Goal: Check status: Check status

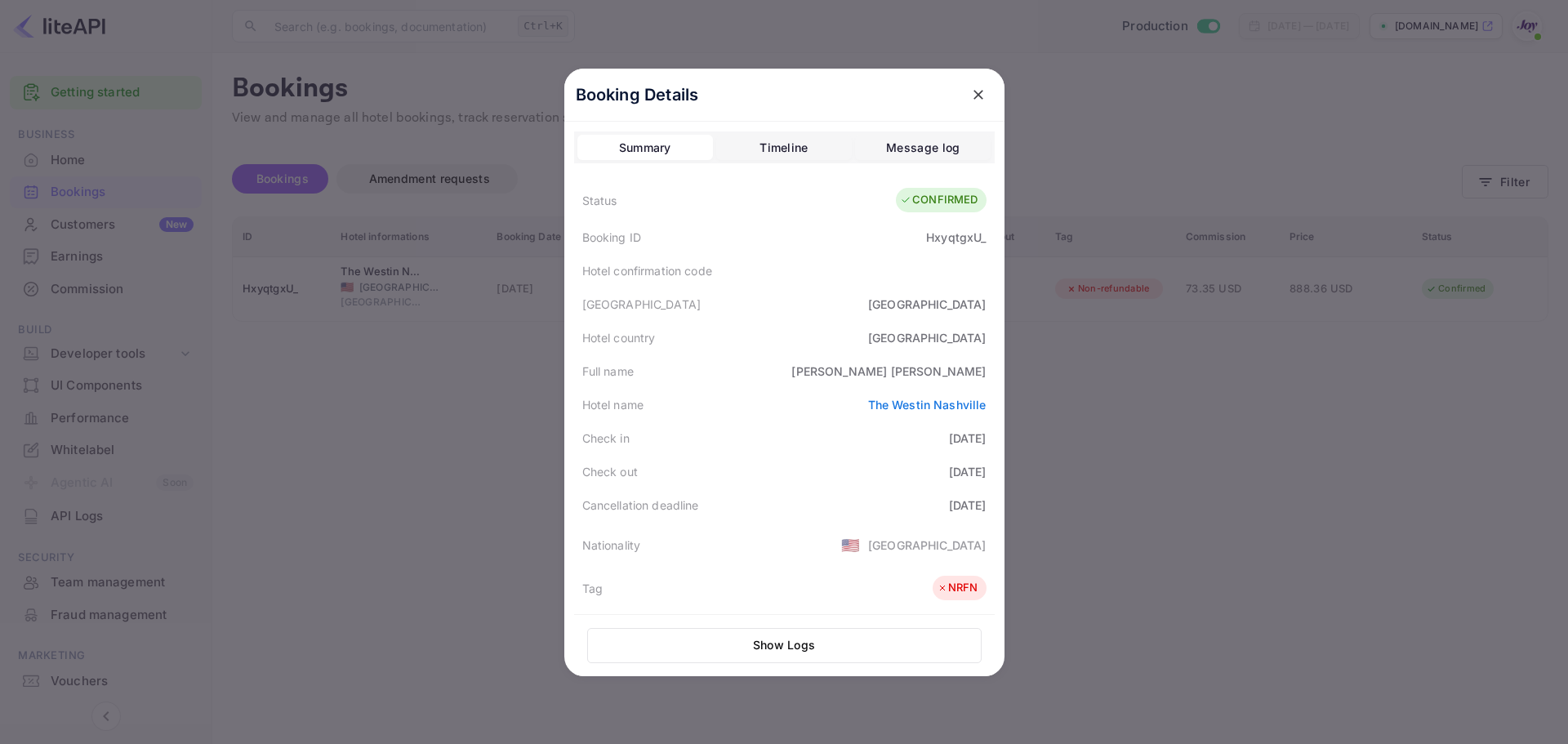
scroll to position [327, 0]
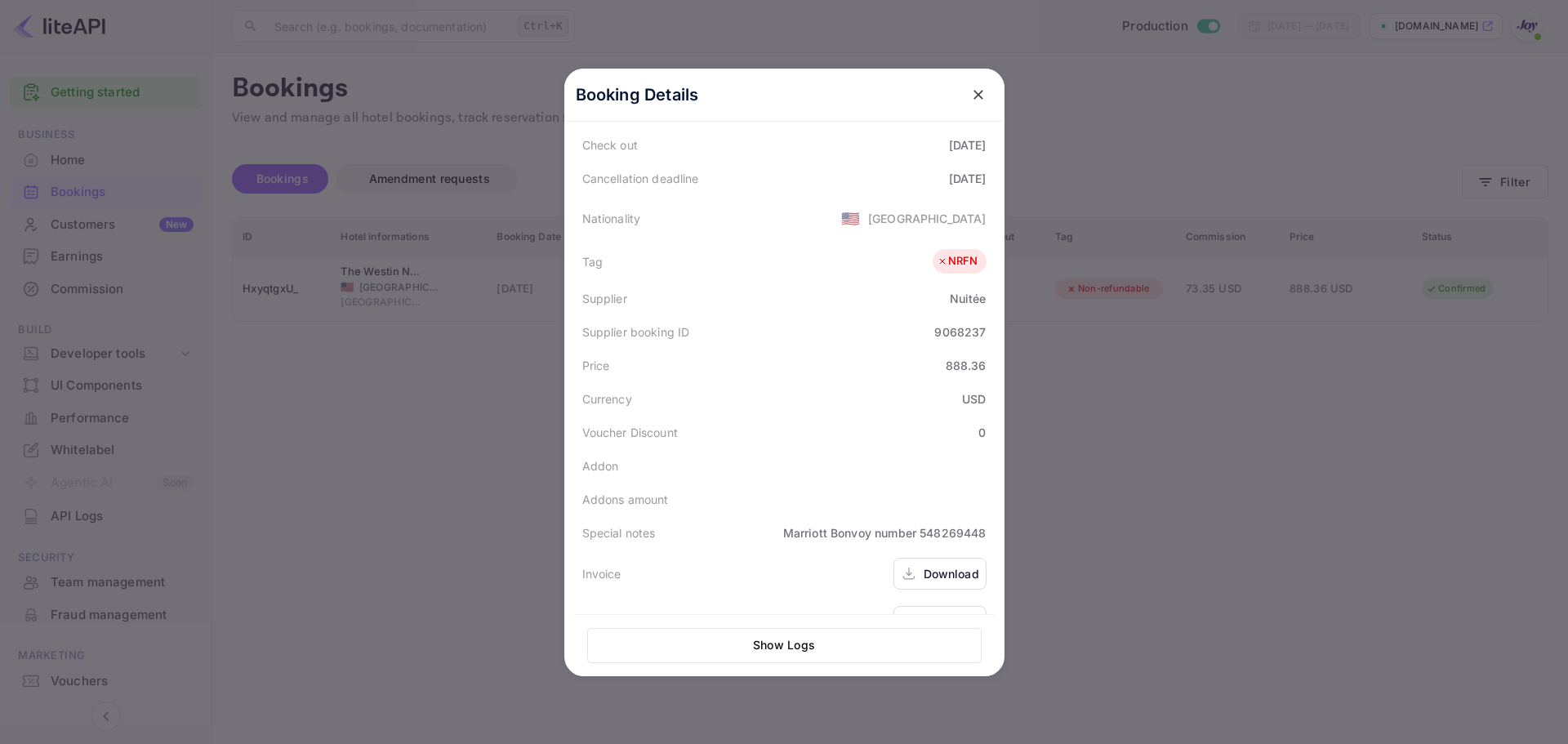
click at [488, 498] on div at bounding box center [784, 372] width 1568 height 744
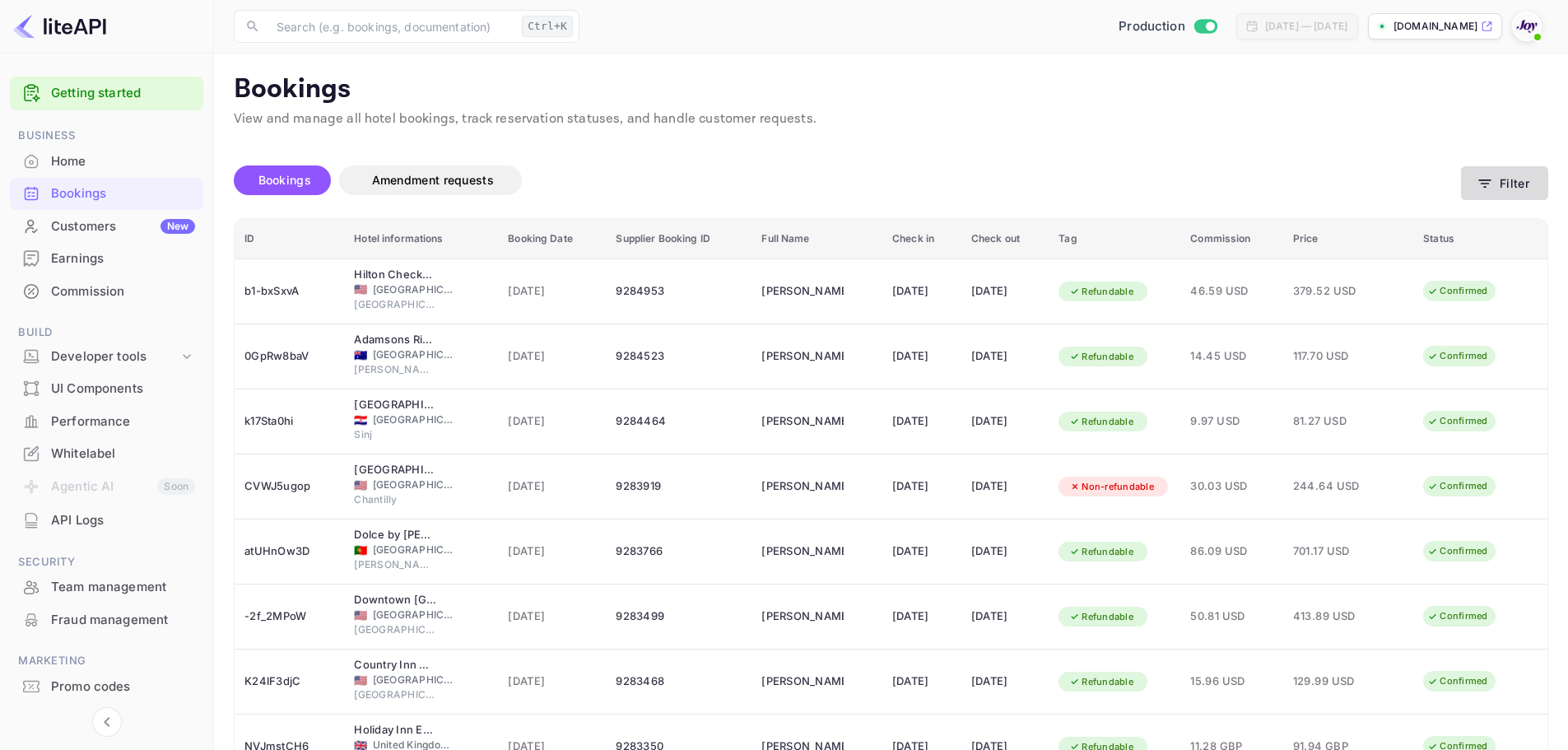
click at [1505, 188] on button "Filter" at bounding box center [1504, 183] width 88 height 34
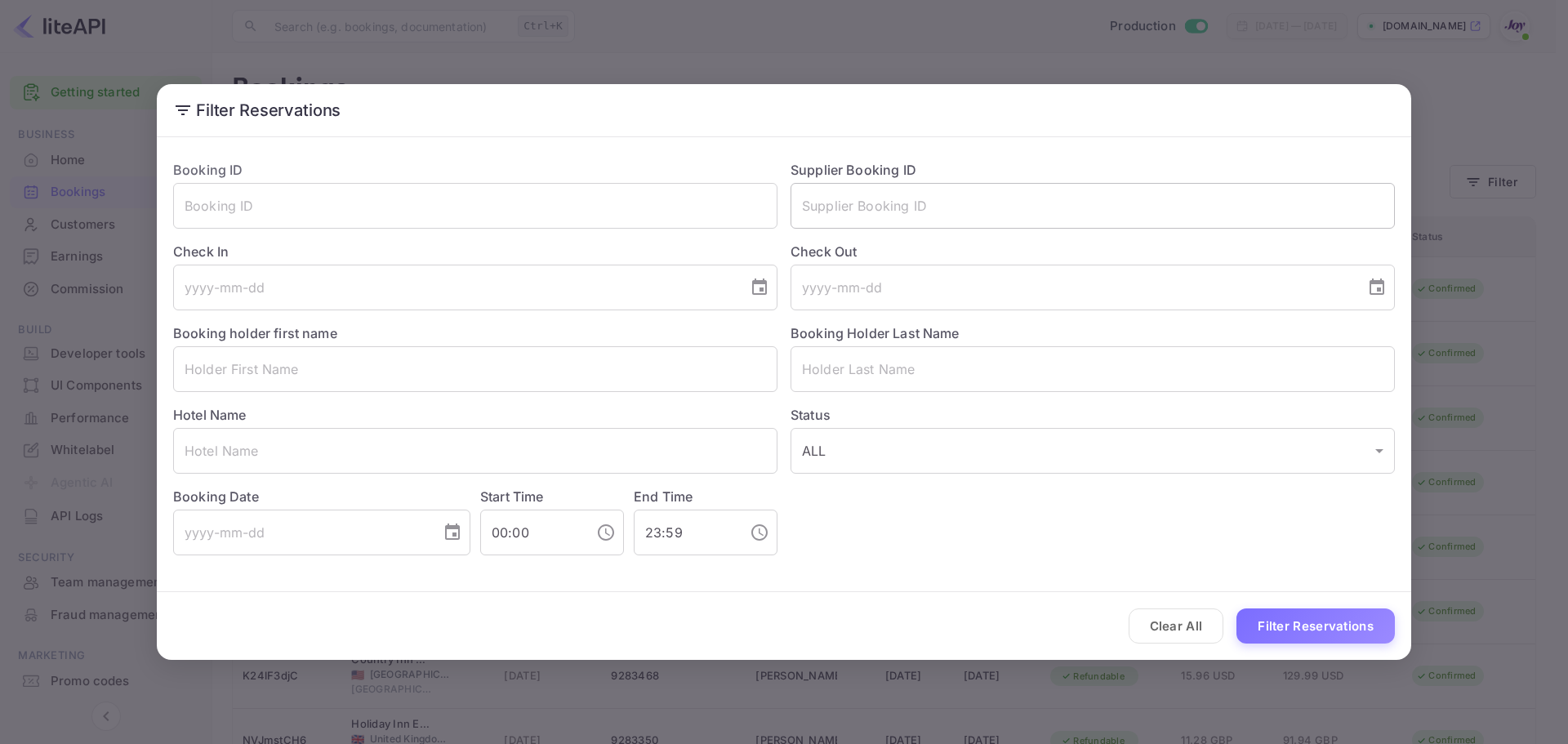
click at [853, 193] on input "text" at bounding box center [1092, 206] width 605 height 46
paste input "96265"
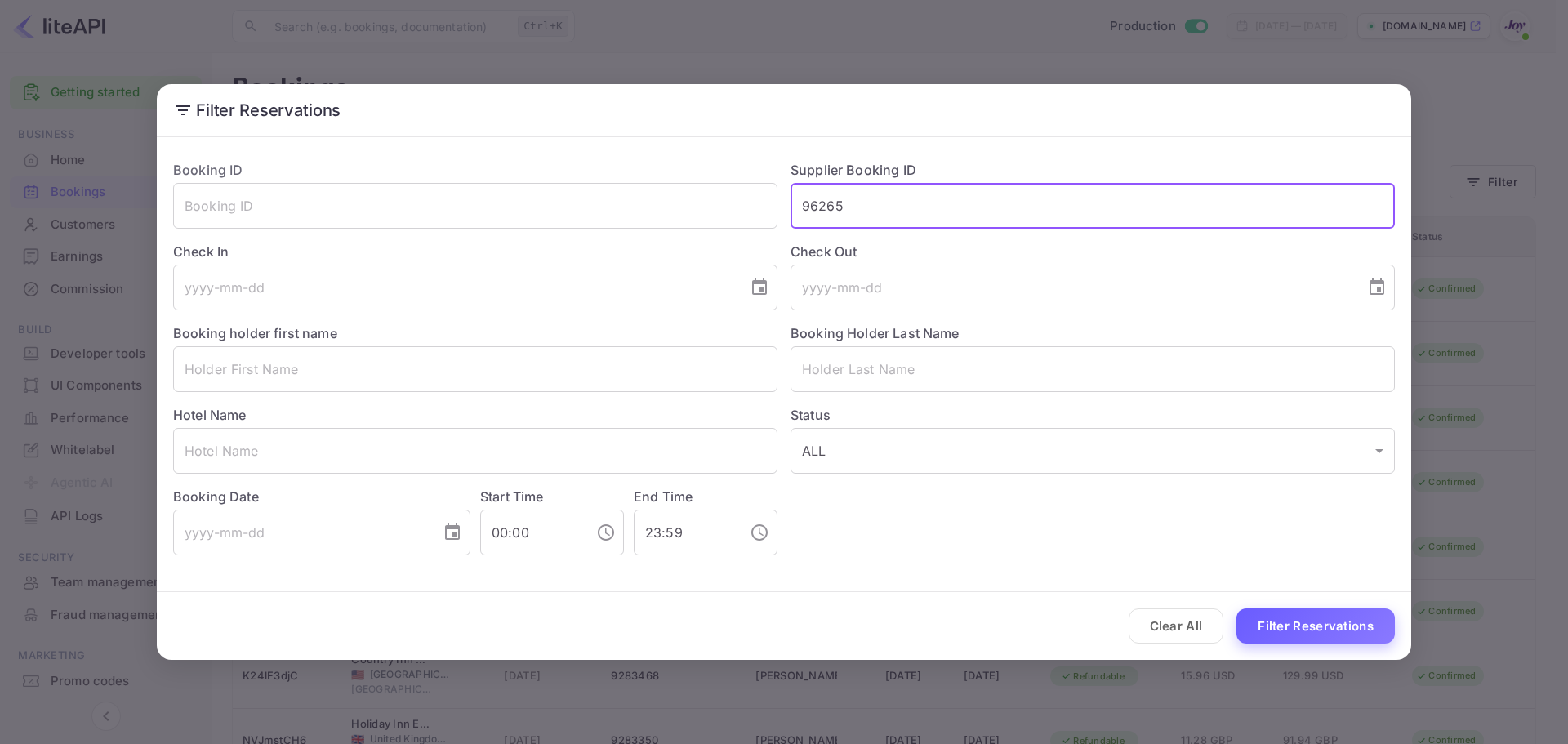
type input "96265"
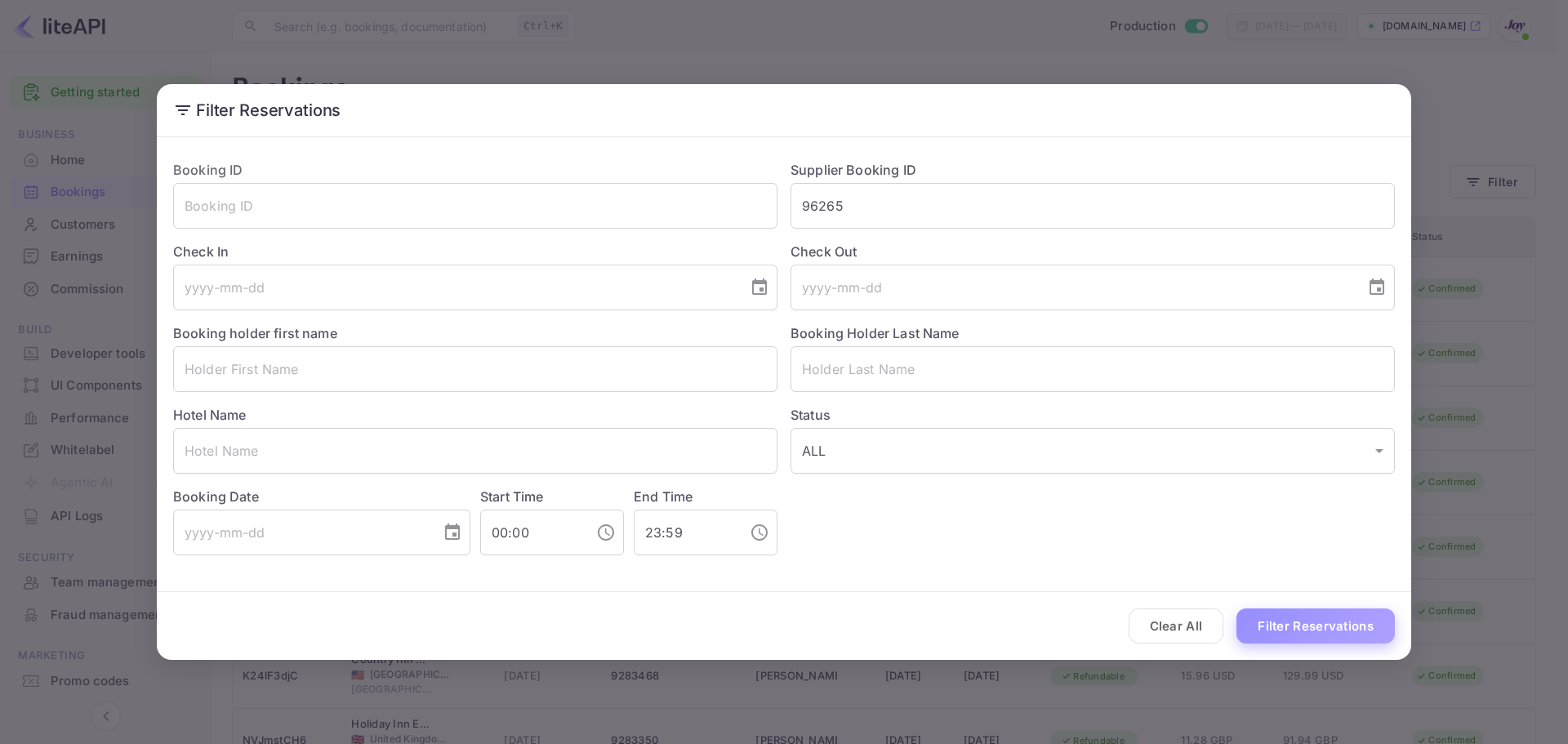
click at [1320, 630] on button "Filter Reservations" at bounding box center [1316, 625] width 158 height 35
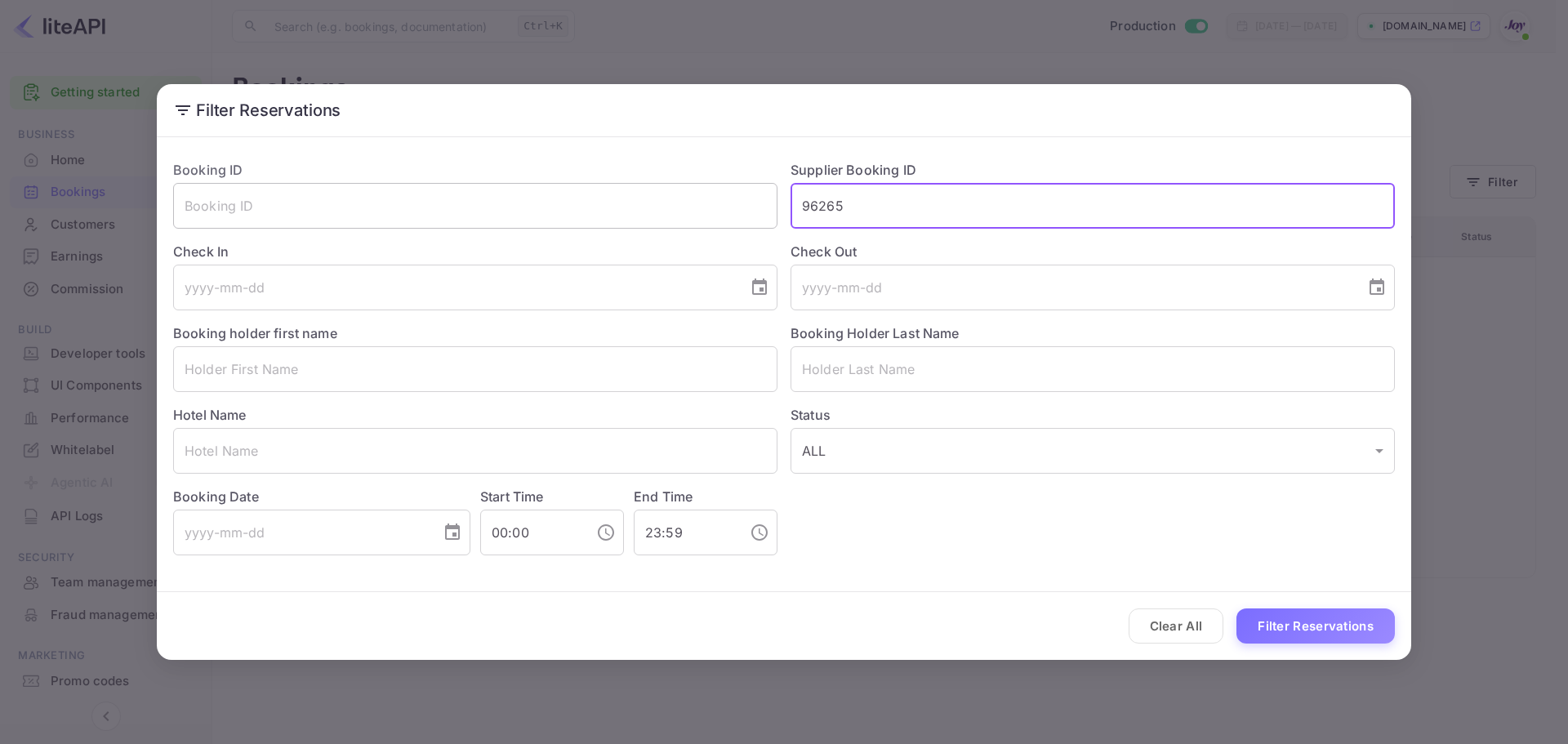
drag, startPoint x: 919, startPoint y: 205, endPoint x: 639, endPoint y: 202, distance: 280.0
click at [639, 202] on div "Booking ID ​ Supplier Booking ID 96265 ​ Check In ​ Check Out ​ Booking holder …" at bounding box center [778, 351] width 1235 height 409
click at [809, 377] on input "text" at bounding box center [1092, 369] width 605 height 46
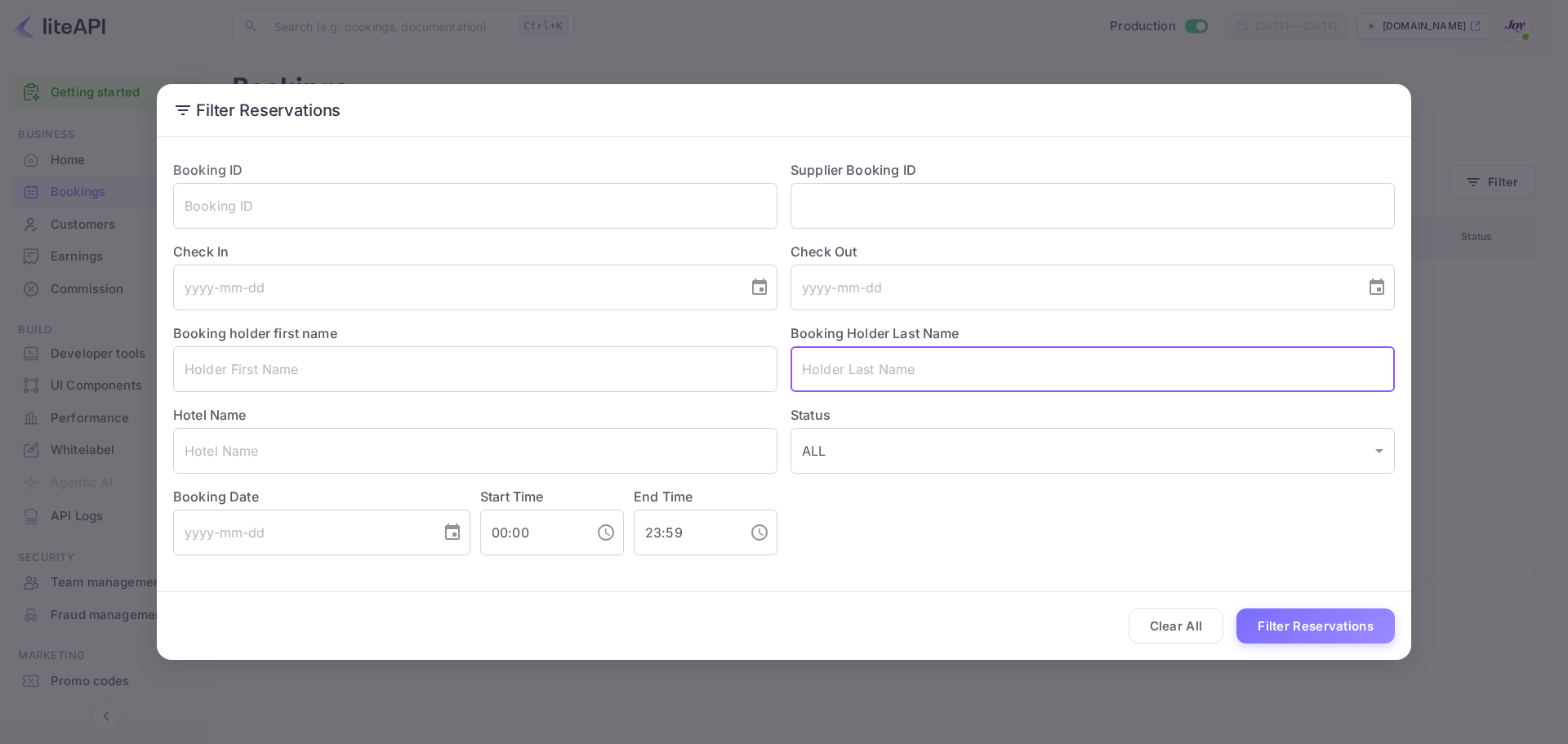
paste input "Kinmond"
type input "Kinmond"
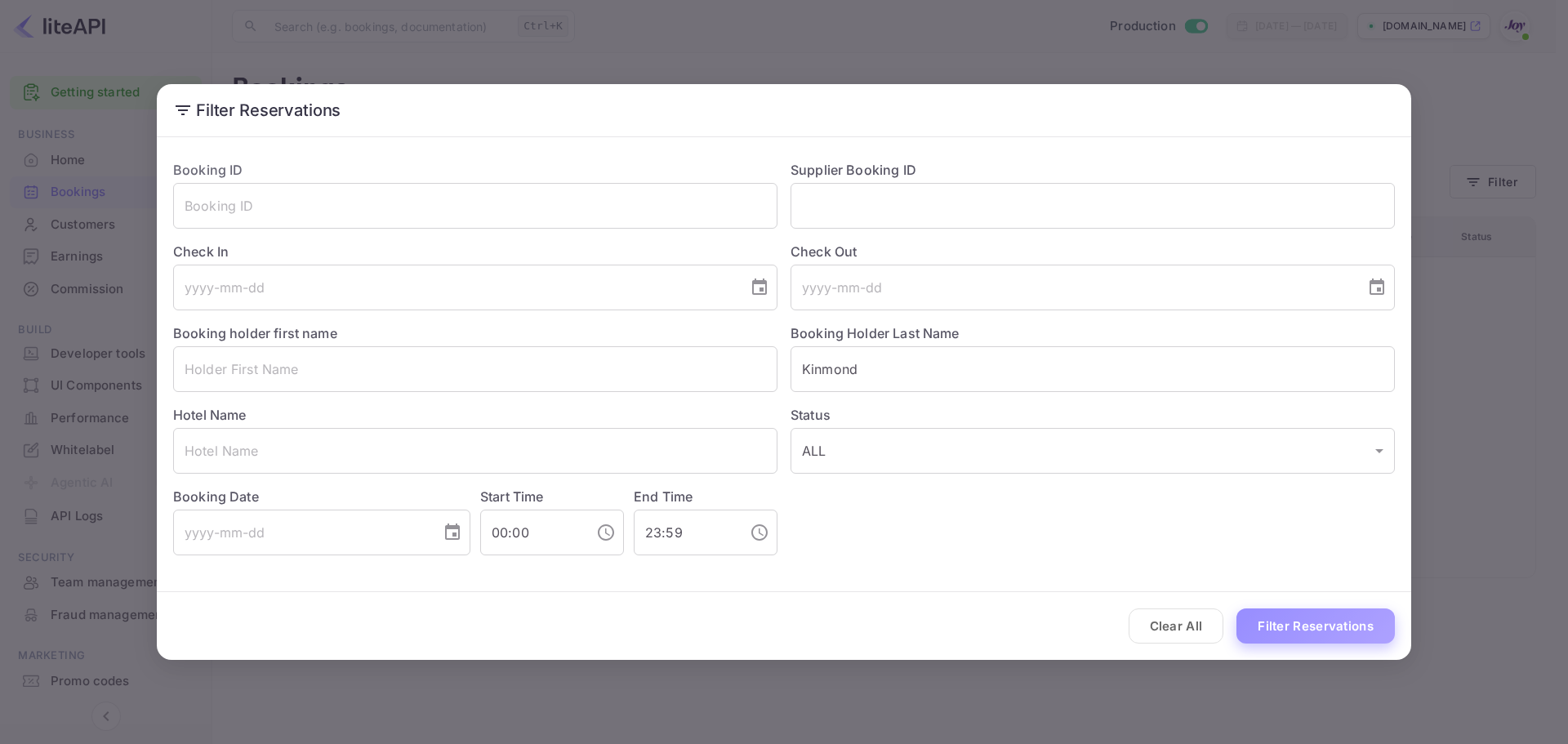
click at [1317, 613] on button "Filter Reservations" at bounding box center [1316, 625] width 158 height 35
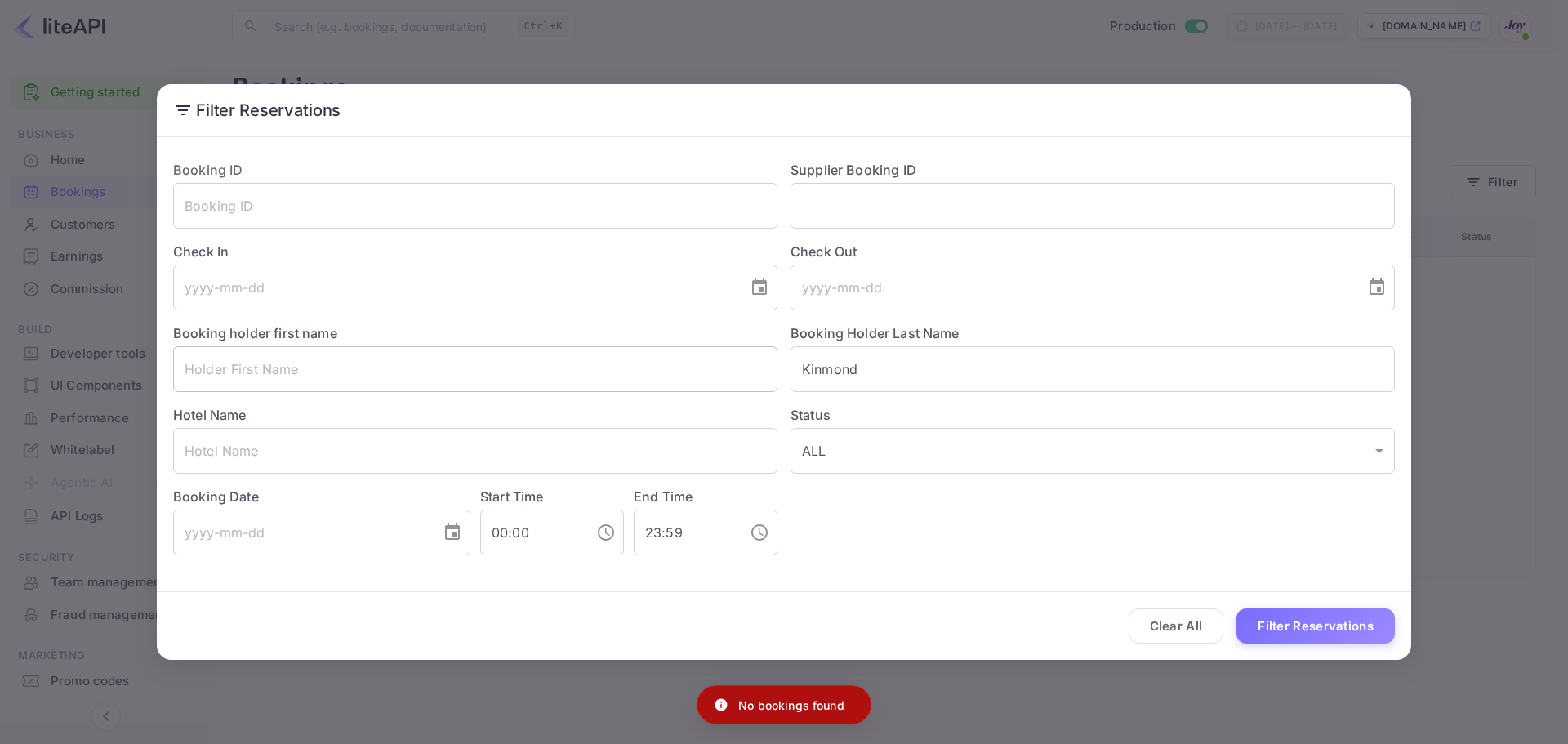
click at [390, 385] on input "text" at bounding box center [475, 369] width 605 height 46
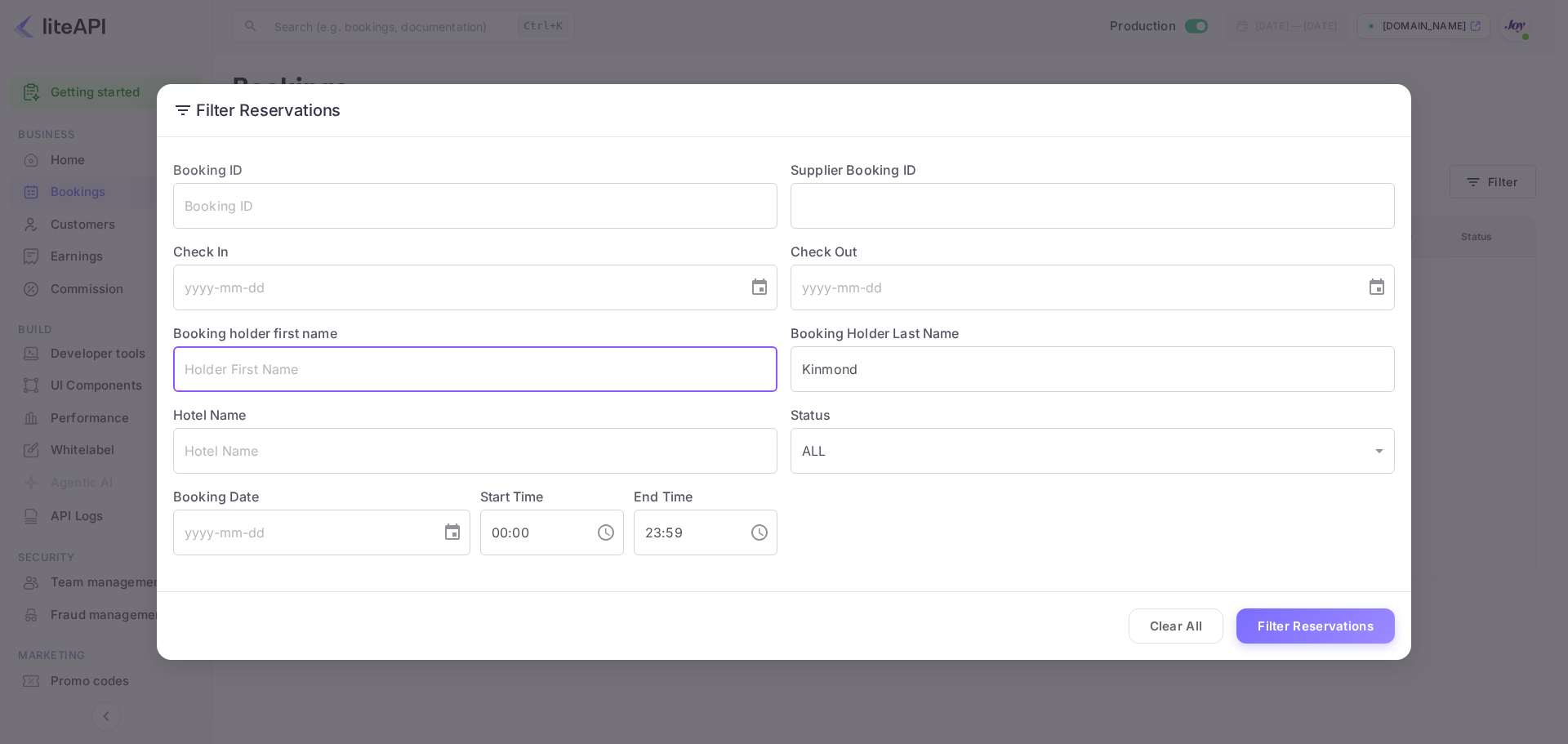
click at [188, 371] on input "text" at bounding box center [475, 369] width 605 height 46
paste input "Tina"
type input "Tina"
click at [1307, 636] on button "Filter Reservations" at bounding box center [1316, 625] width 158 height 35
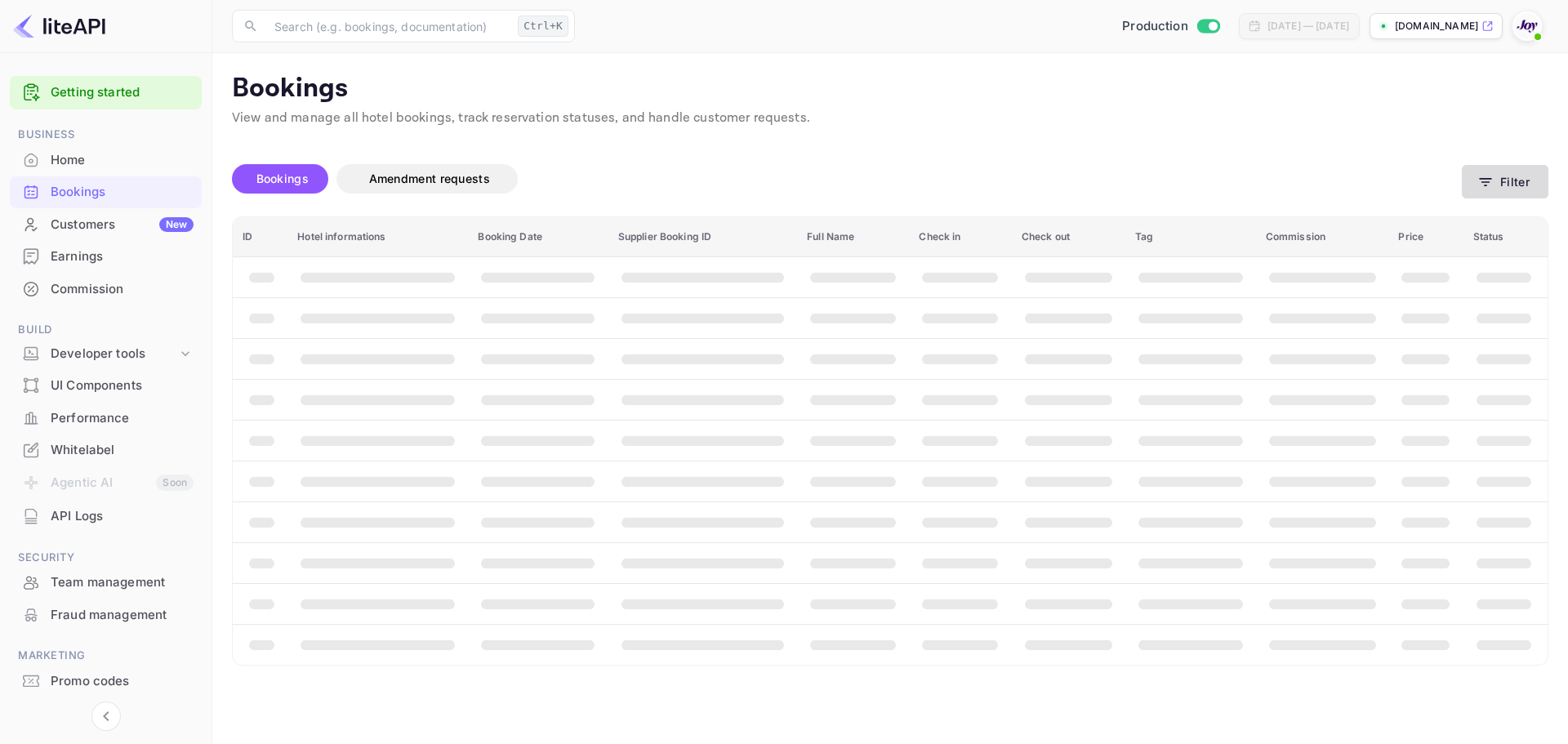
click at [1499, 182] on button "Filter" at bounding box center [1505, 181] width 87 height 34
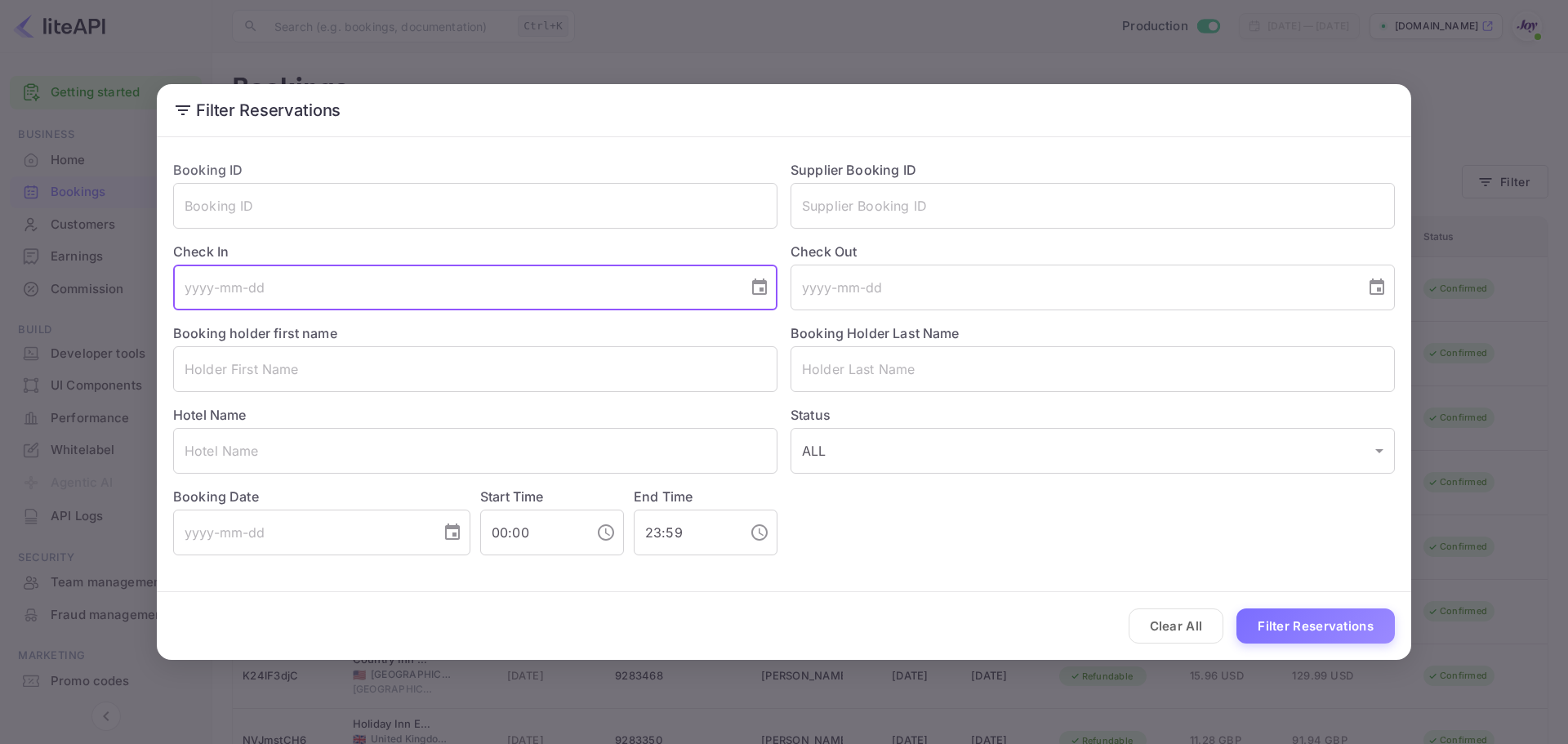
click at [303, 288] on input "tel" at bounding box center [454, 287] width 563 height 46
click at [262, 395] on div "Hotel Name ​" at bounding box center [469, 433] width 618 height 82
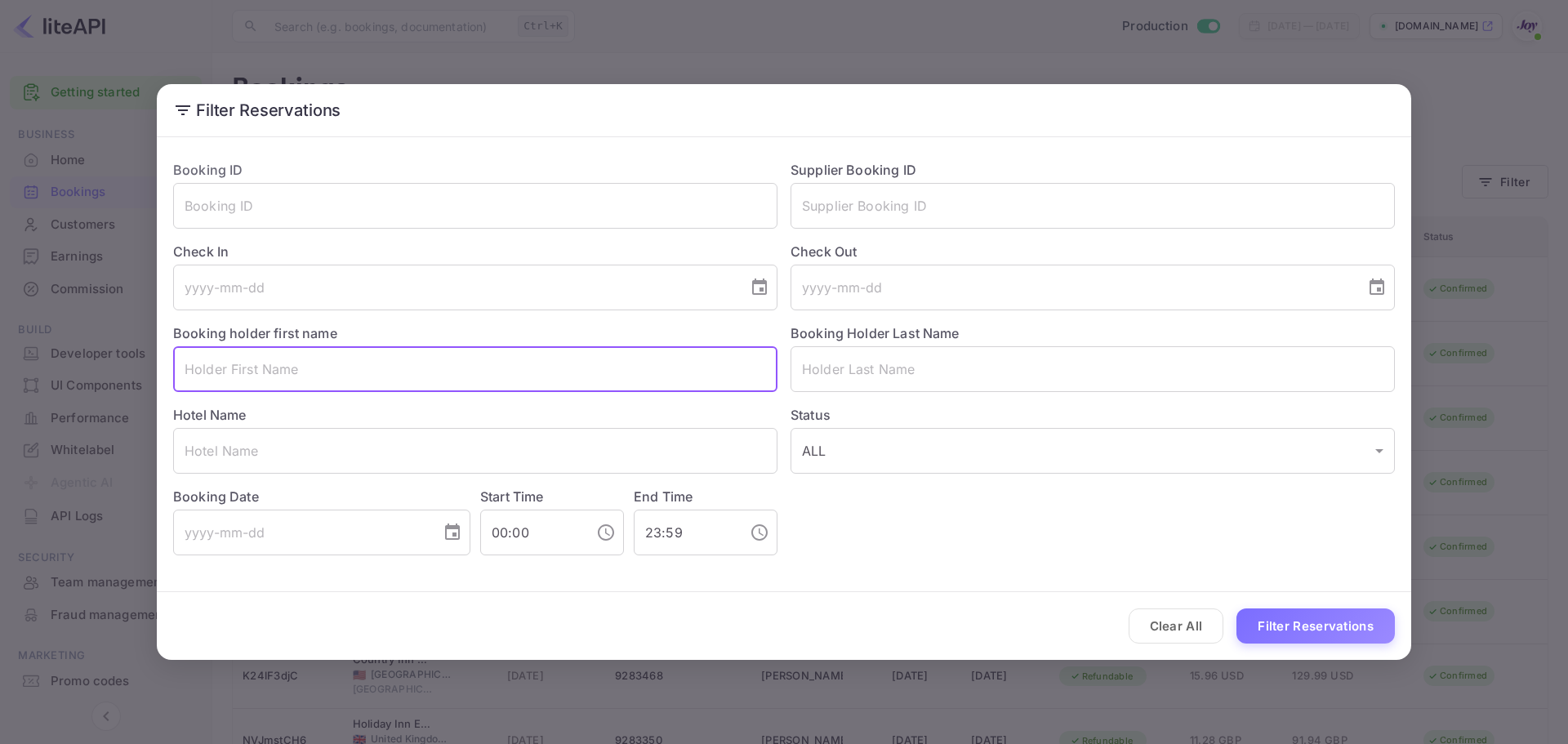
click at [284, 372] on input "text" at bounding box center [475, 369] width 605 height 46
paste input "Tina"
type input "Tina"
click at [866, 378] on input "text" at bounding box center [1092, 369] width 605 height 46
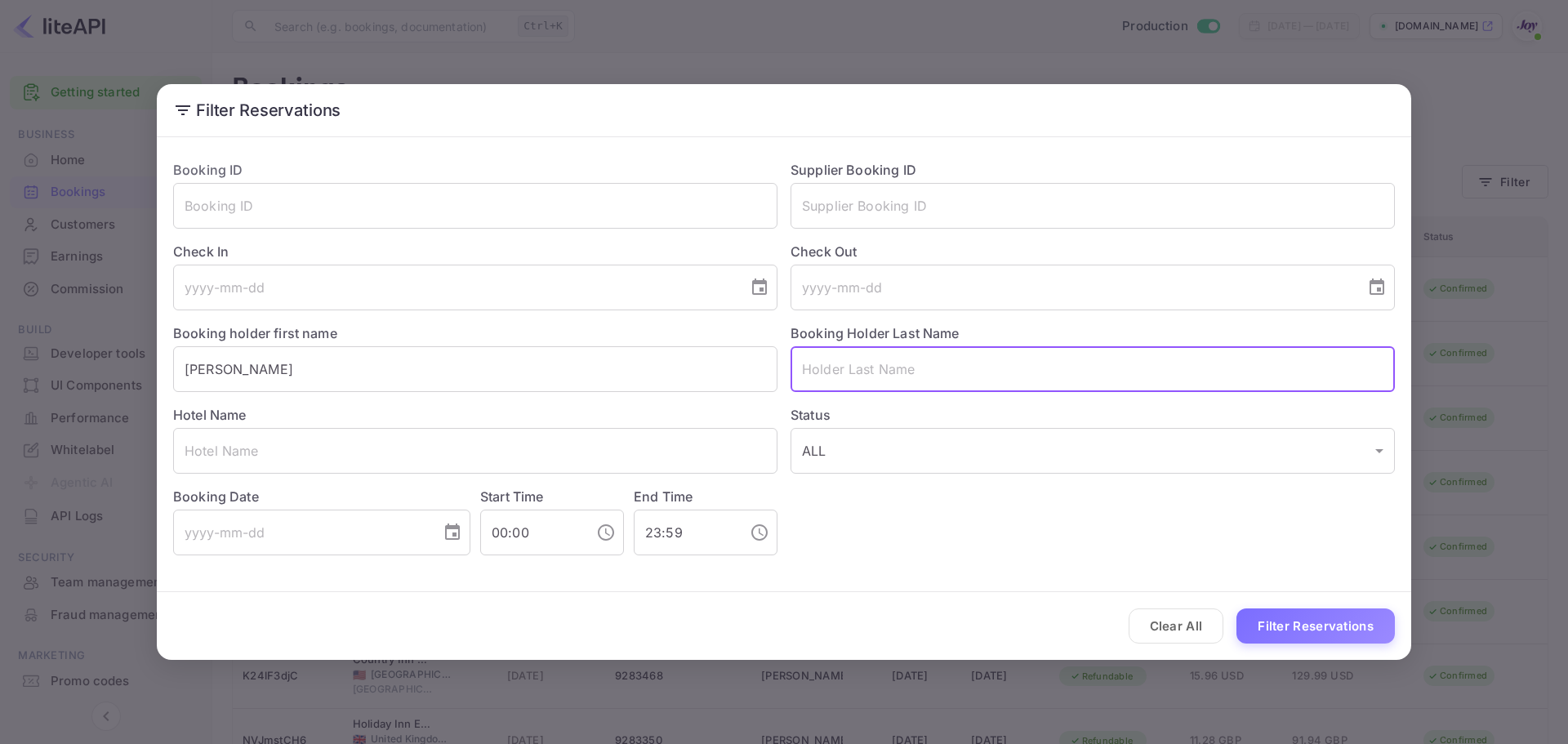
click at [895, 368] on input "text" at bounding box center [1092, 369] width 605 height 46
paste input "Kinmond"
type input "Kinmond"
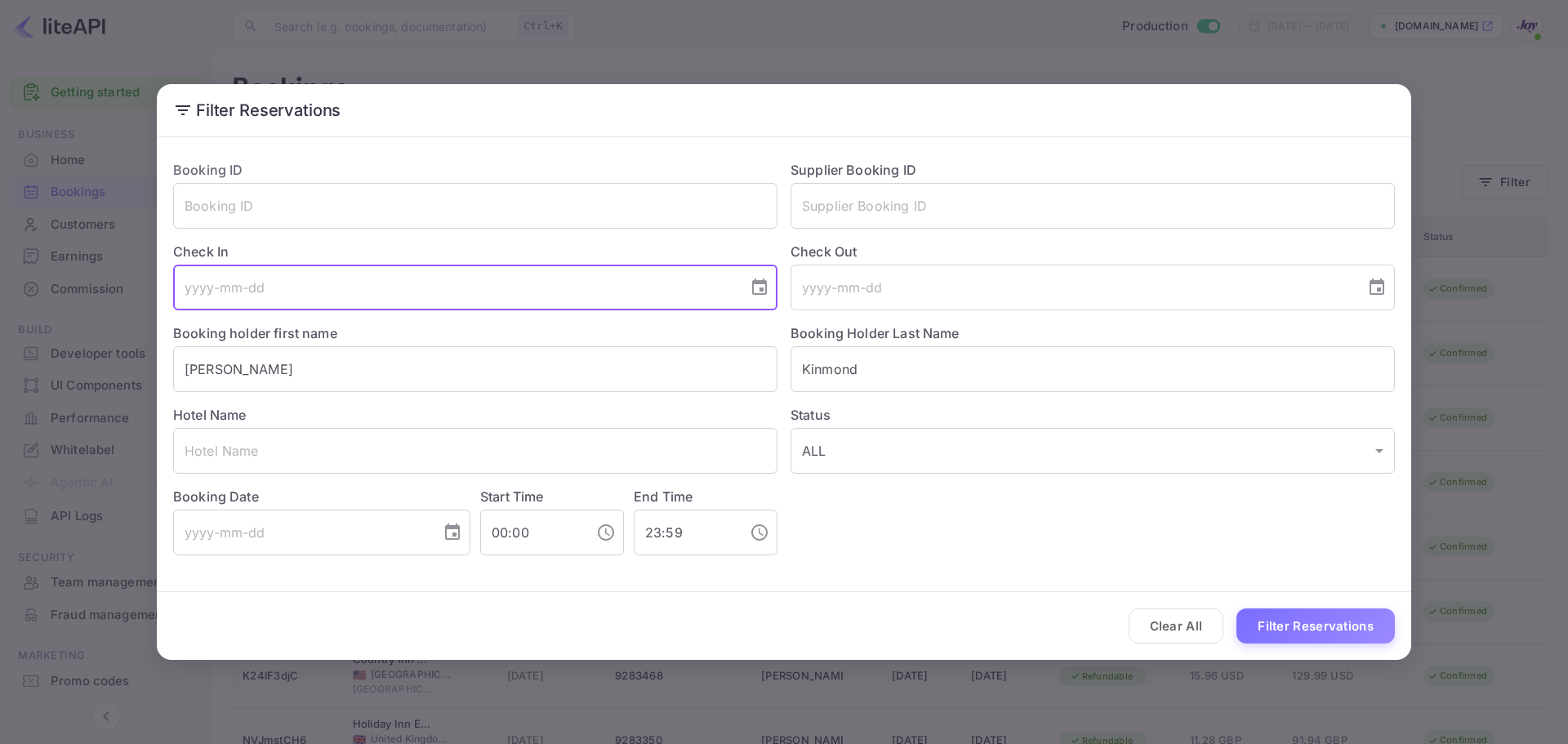
click at [317, 280] on input "tel" at bounding box center [454, 287] width 563 height 46
type input "2025-09-05"
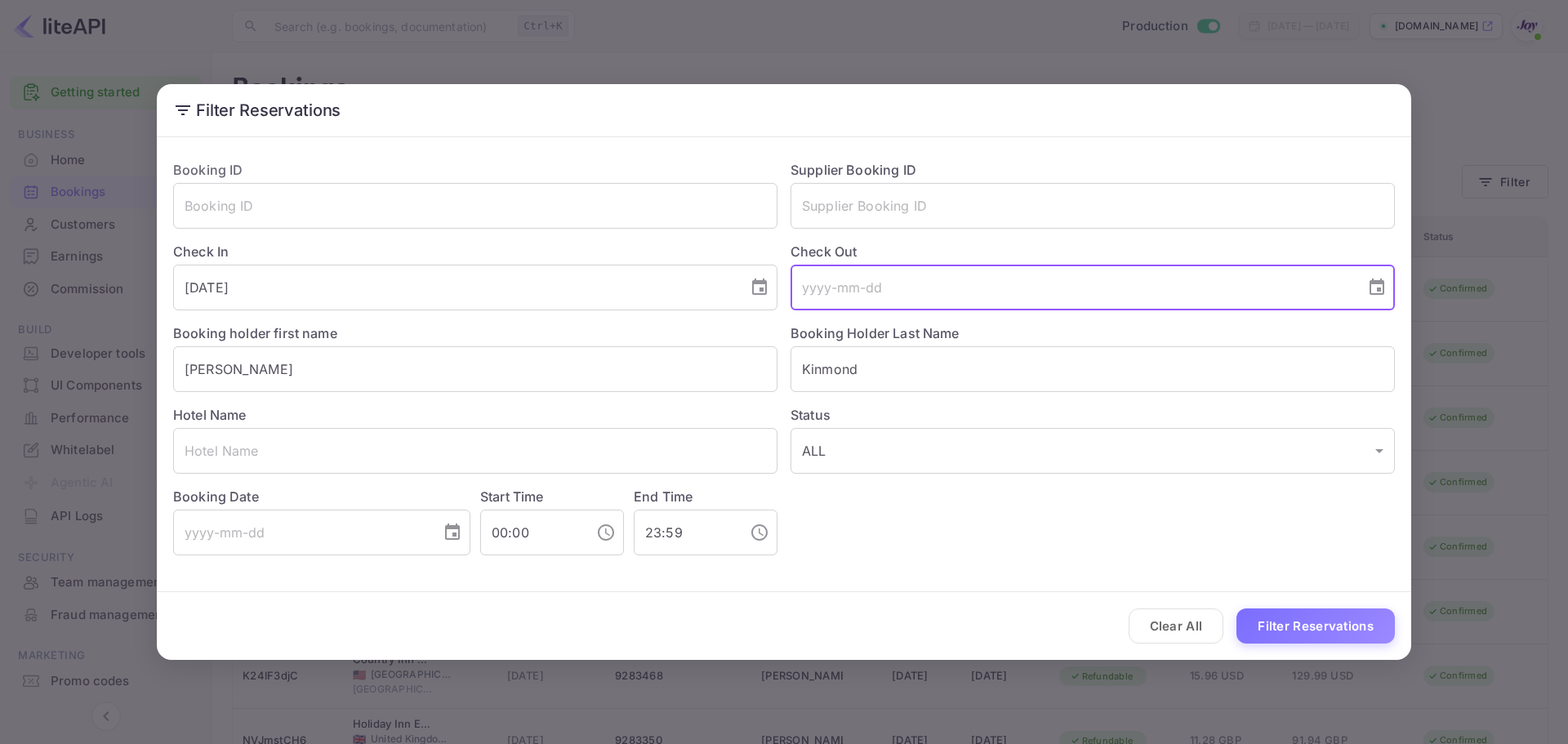
click at [811, 293] on input "tel" at bounding box center [1072, 287] width 563 height 46
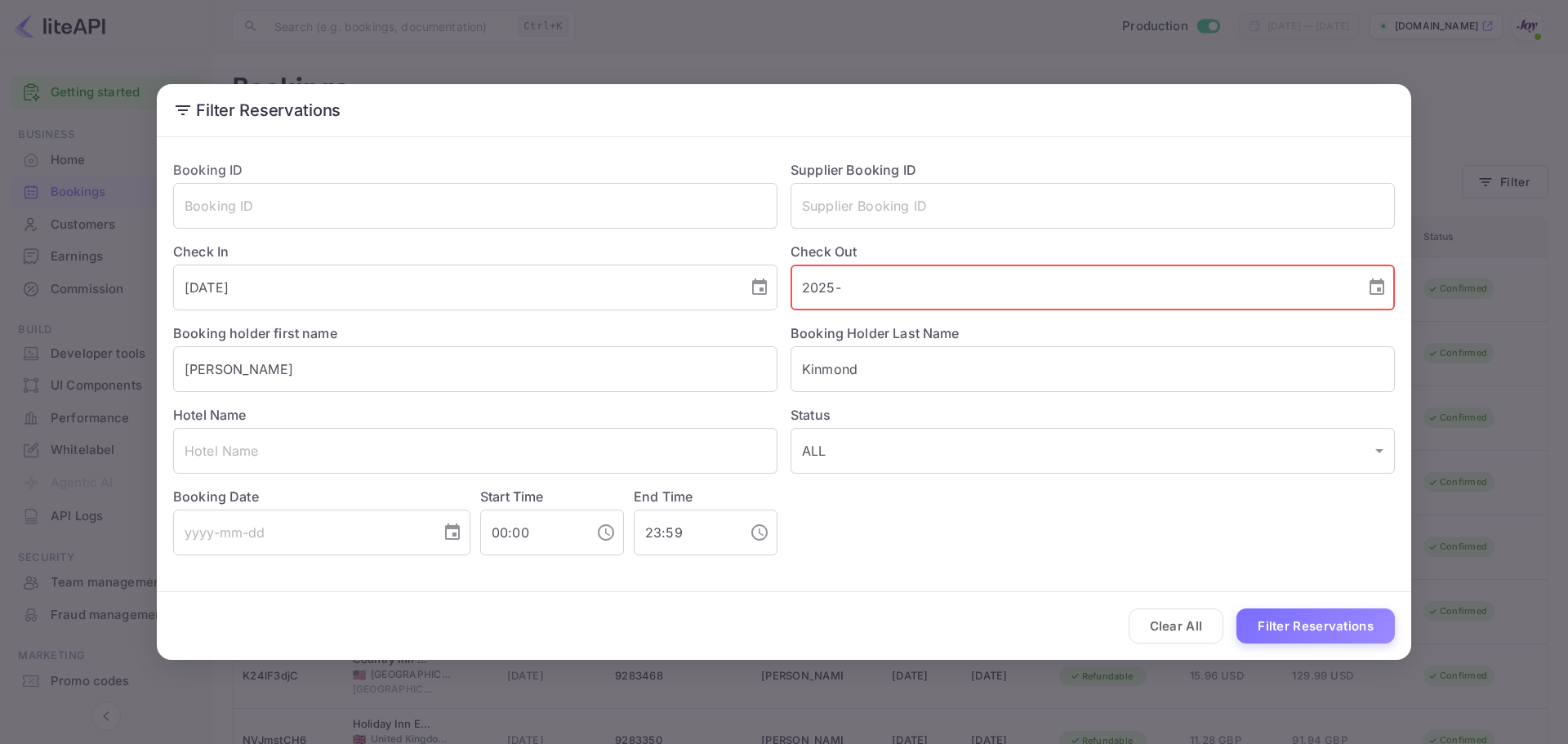
click at [871, 283] on input "2025-" at bounding box center [1072, 287] width 563 height 46
click at [884, 273] on input "2025-09-" at bounding box center [1072, 287] width 563 height 46
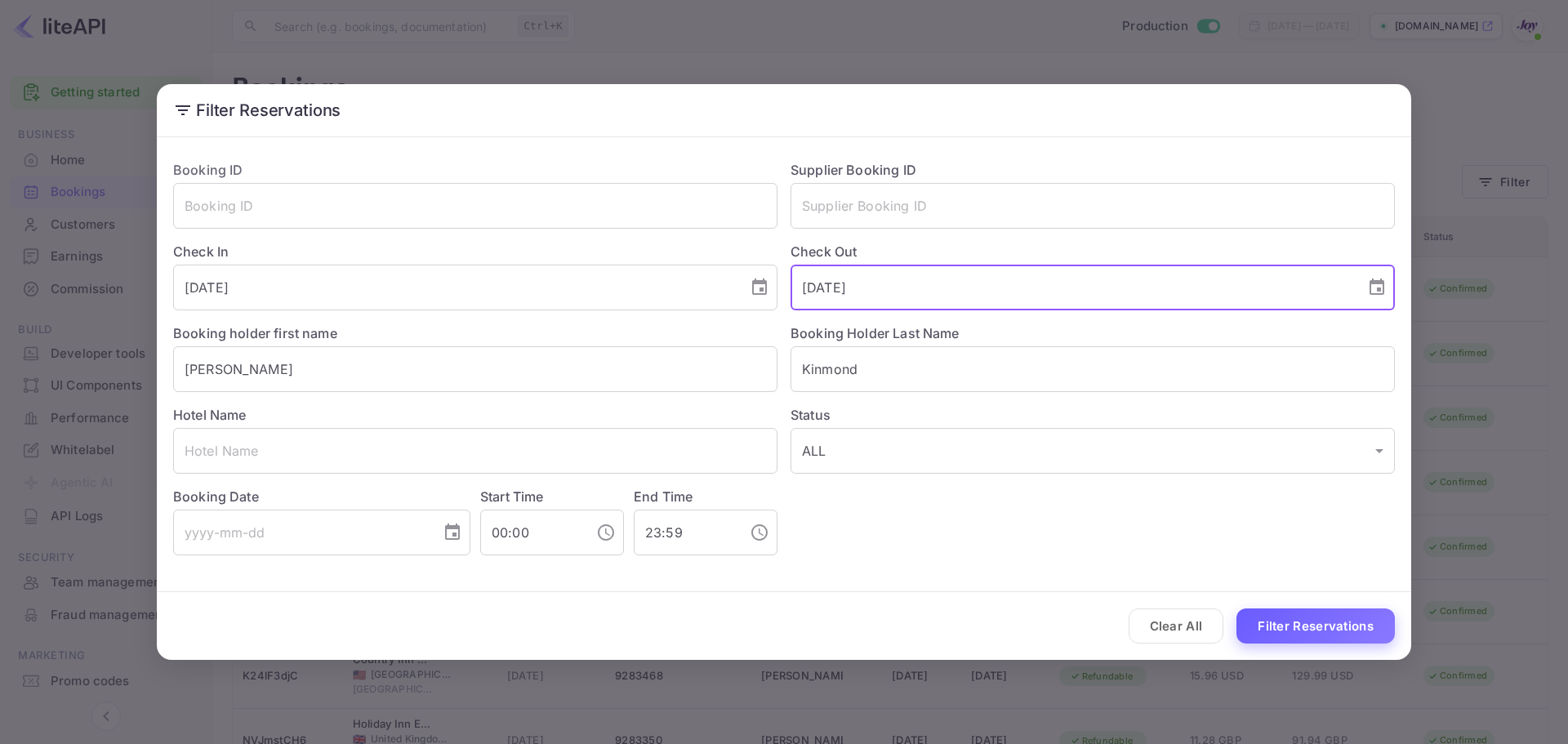
type input "2025-09-07"
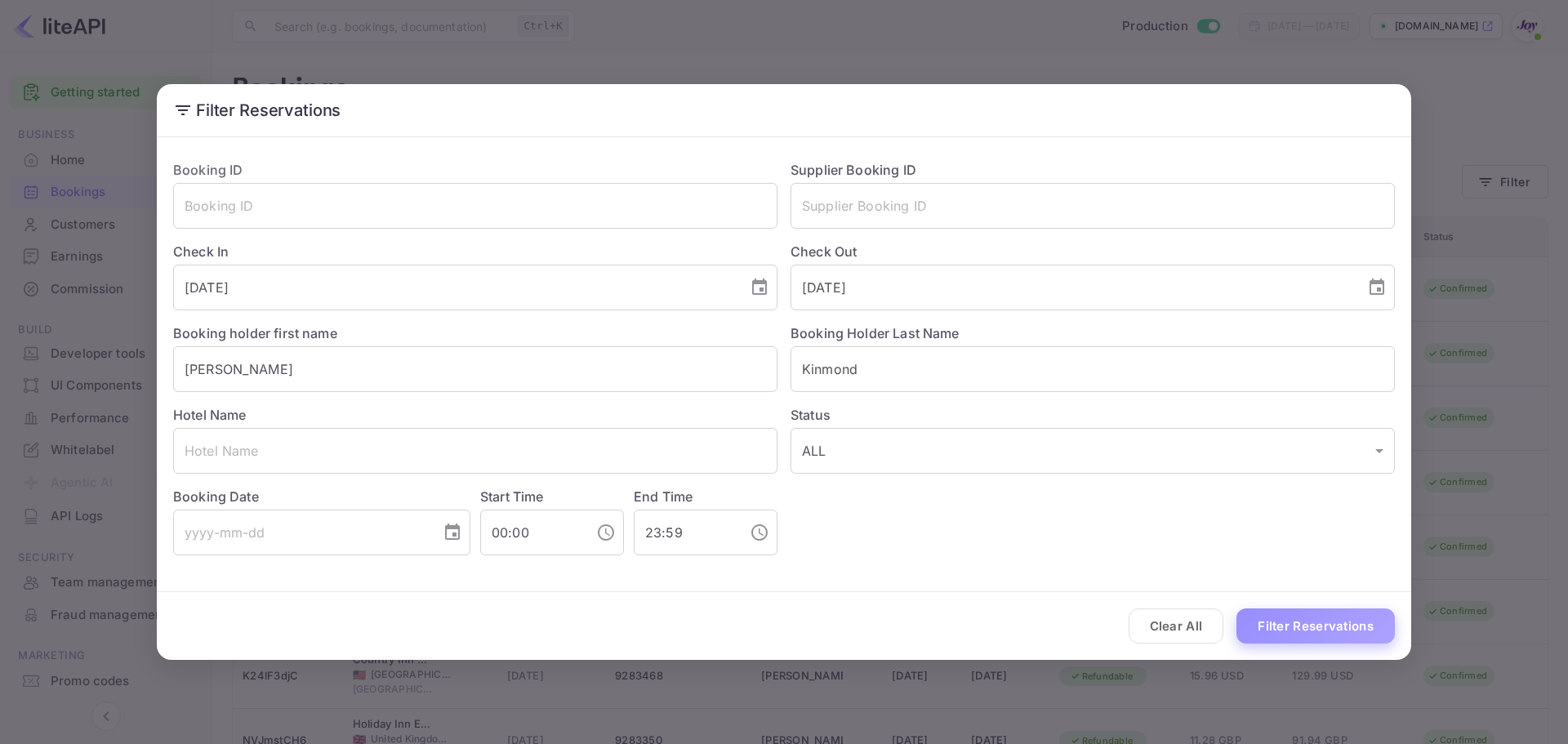
click at [1330, 624] on button "Filter Reservations" at bounding box center [1316, 625] width 158 height 35
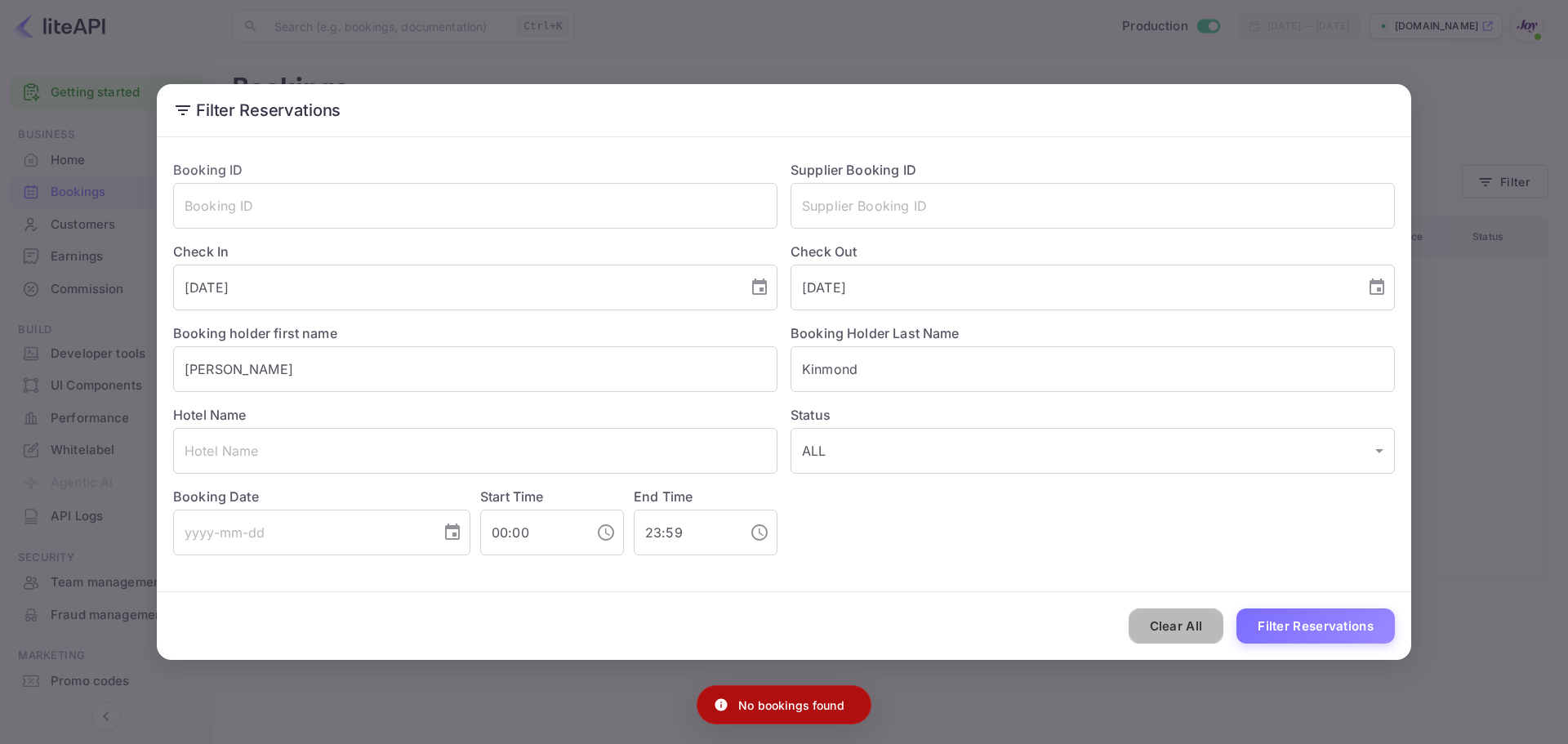
click at [1187, 622] on button "Clear All" at bounding box center [1176, 625] width 95 height 35
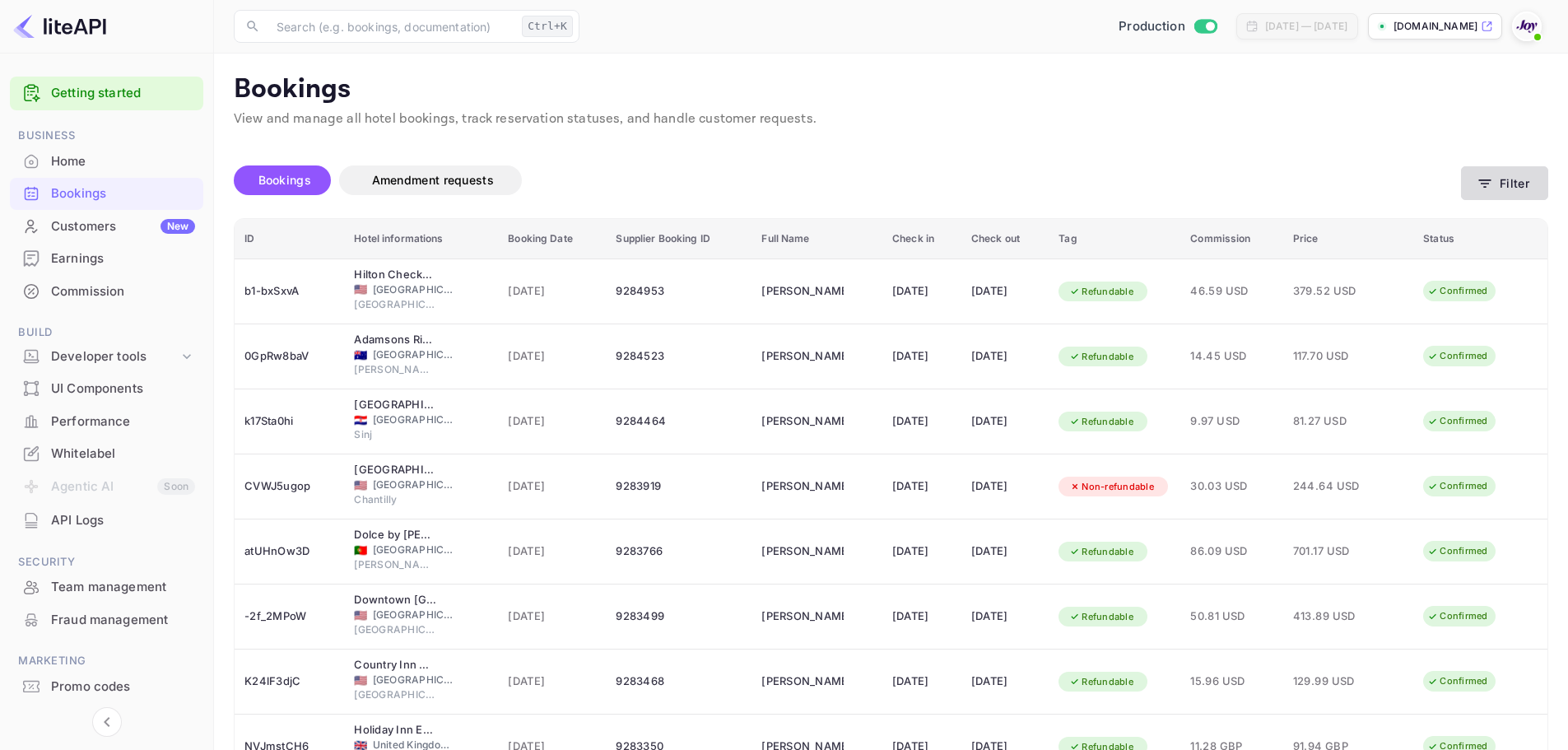
click at [1504, 185] on button "Filter" at bounding box center [1504, 183] width 88 height 34
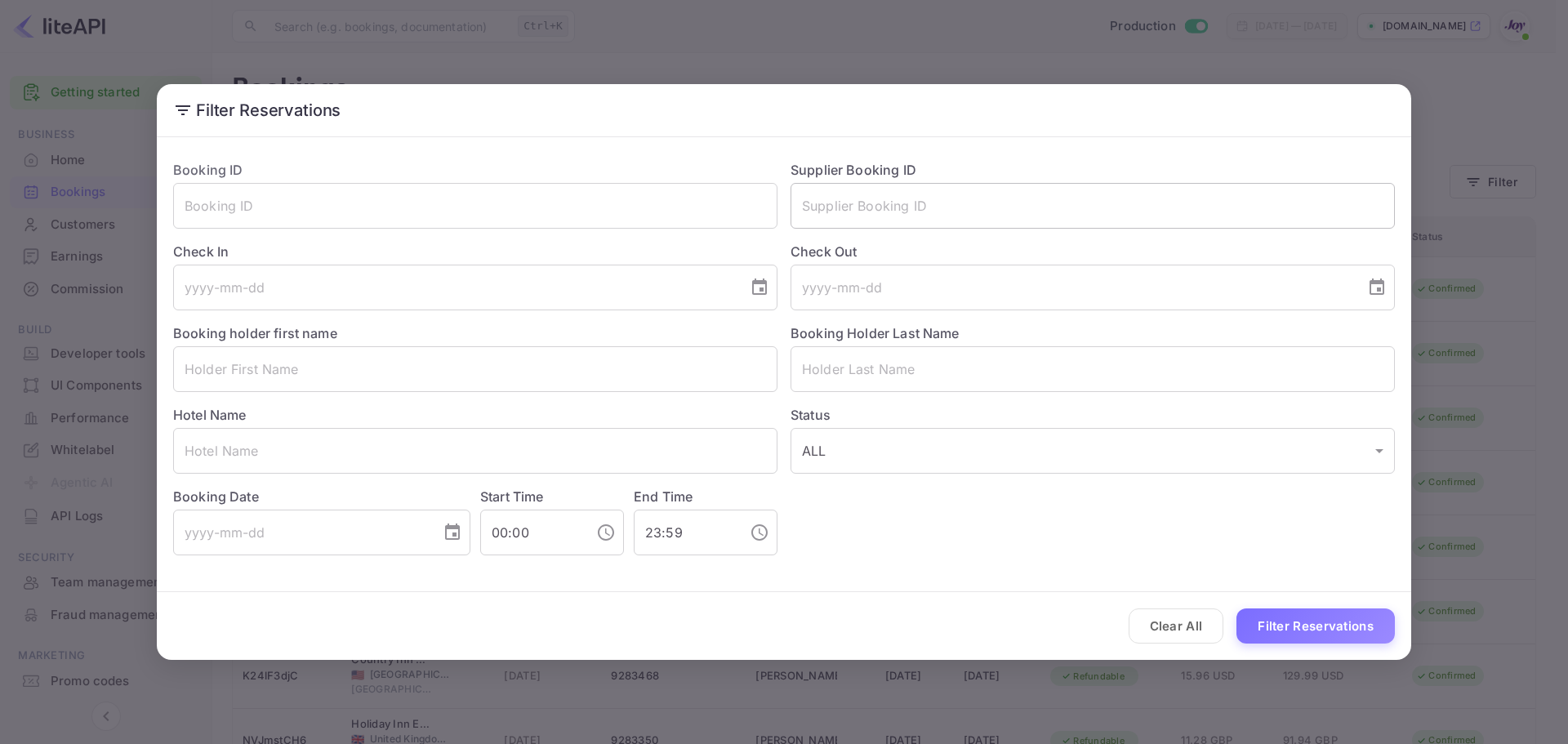
click at [849, 227] on input "text" at bounding box center [1092, 206] width 605 height 46
paste input "96265"
click at [1323, 613] on button "Filter Reservations" at bounding box center [1316, 625] width 158 height 35
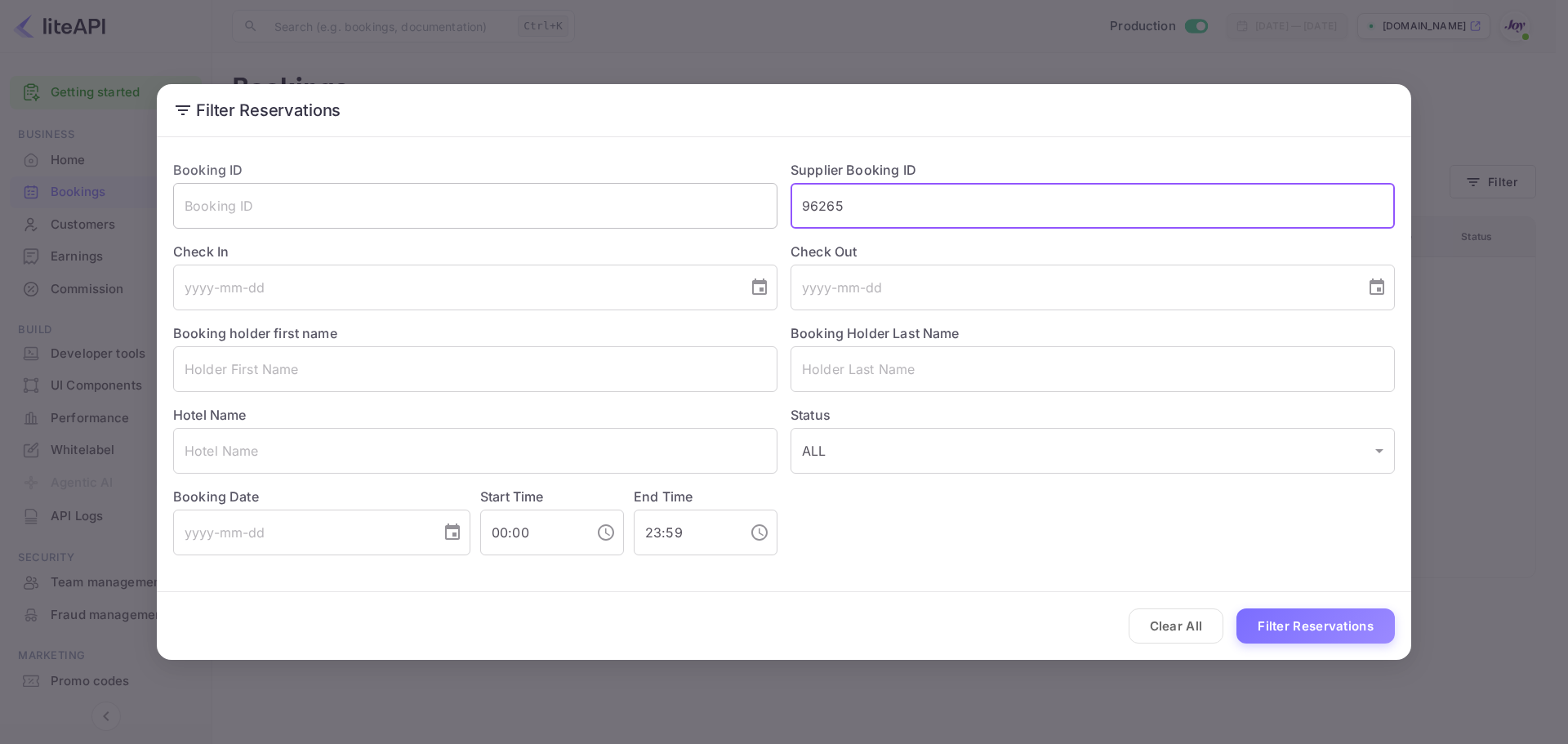
drag, startPoint x: 873, startPoint y: 194, endPoint x: 698, endPoint y: 206, distance: 175.4
click at [698, 206] on div "Booking ID ​ Supplier Booking ID 96265 ​ Check In ​ Check Out ​ Booking holder …" at bounding box center [778, 351] width 1235 height 409
paste input "101138"
type input "9101138"
click at [1315, 621] on button "Filter Reservations" at bounding box center [1316, 625] width 158 height 35
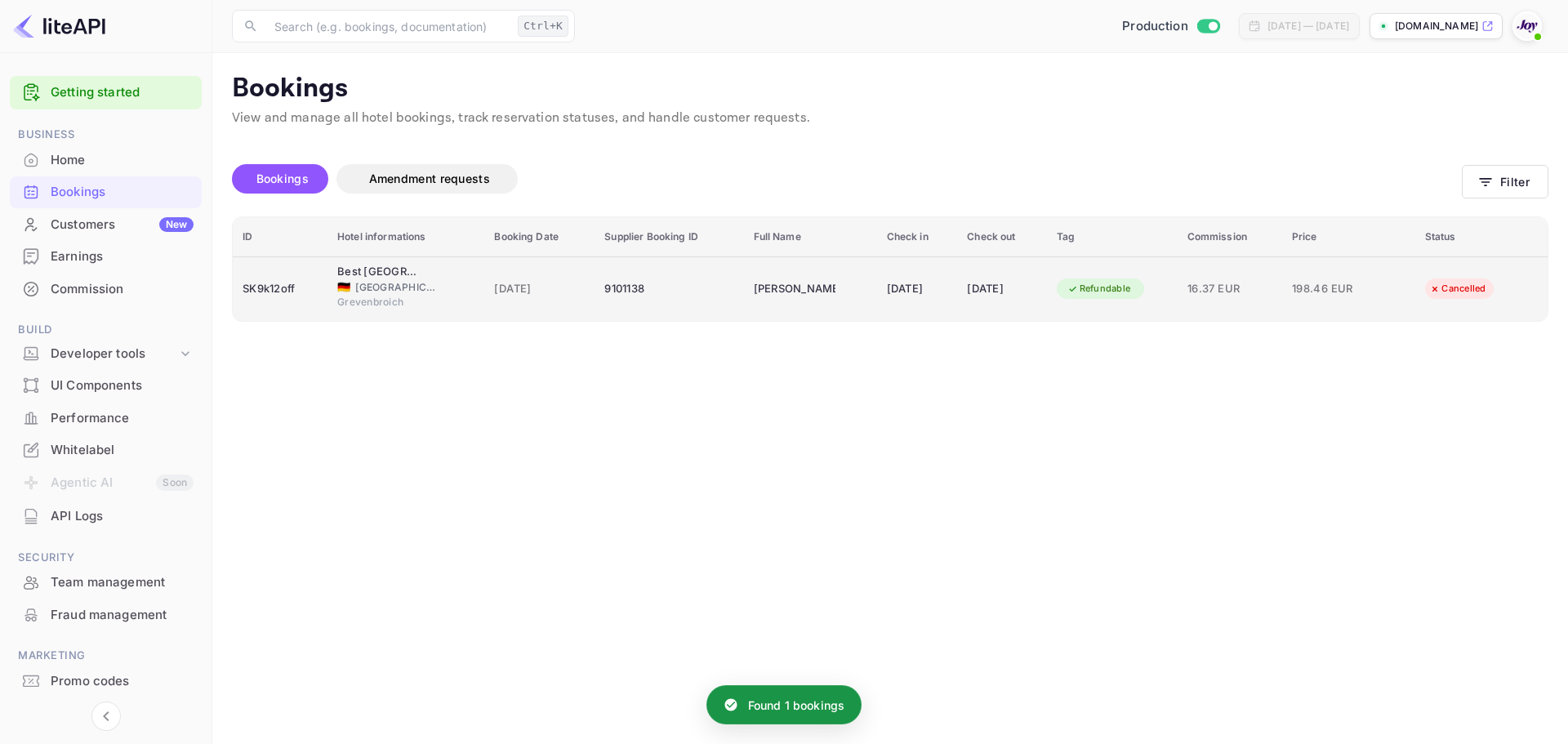
click at [443, 286] on div "🇩🇪 Germany" at bounding box center [406, 287] width 138 height 15
